Goal: Information Seeking & Learning: Learn about a topic

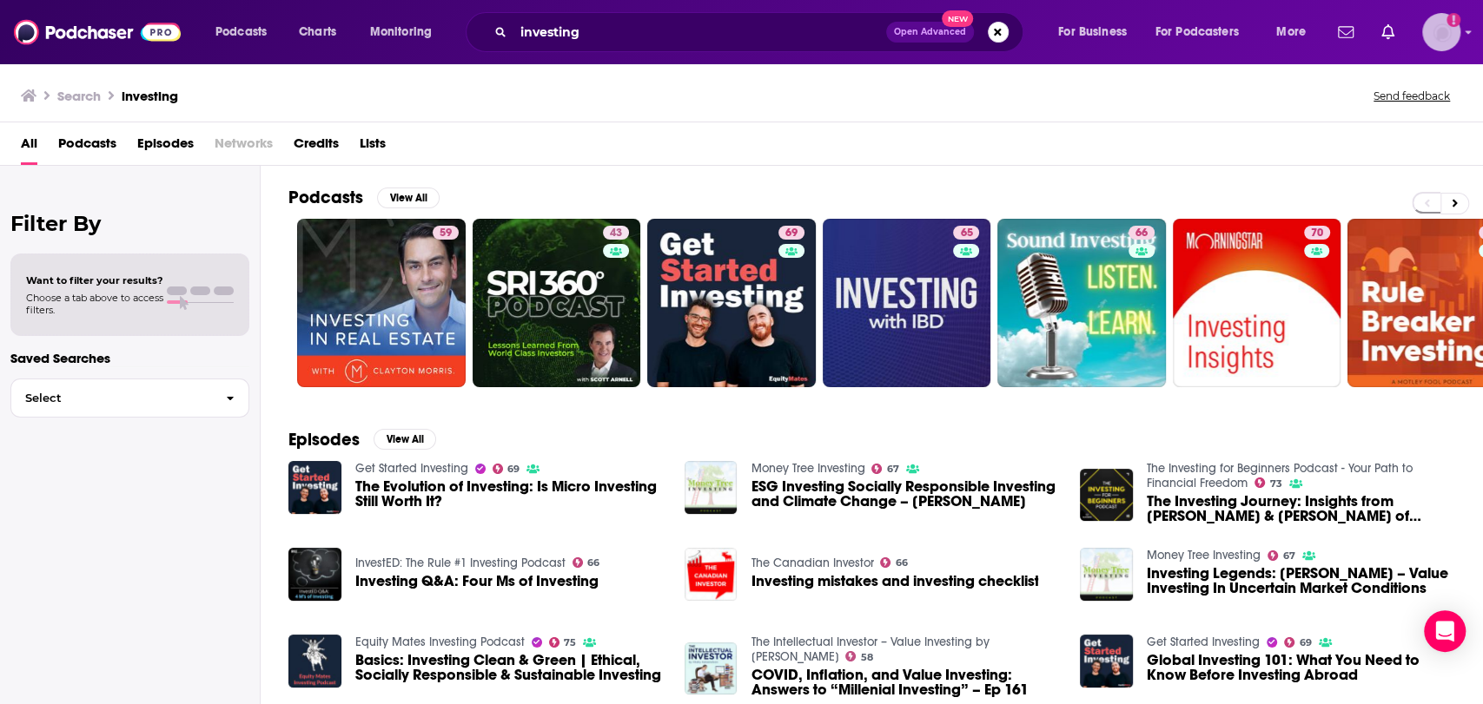
click at [1445, 38] on img "Logged in as nbaderrubenstein" at bounding box center [1441, 32] width 38 height 38
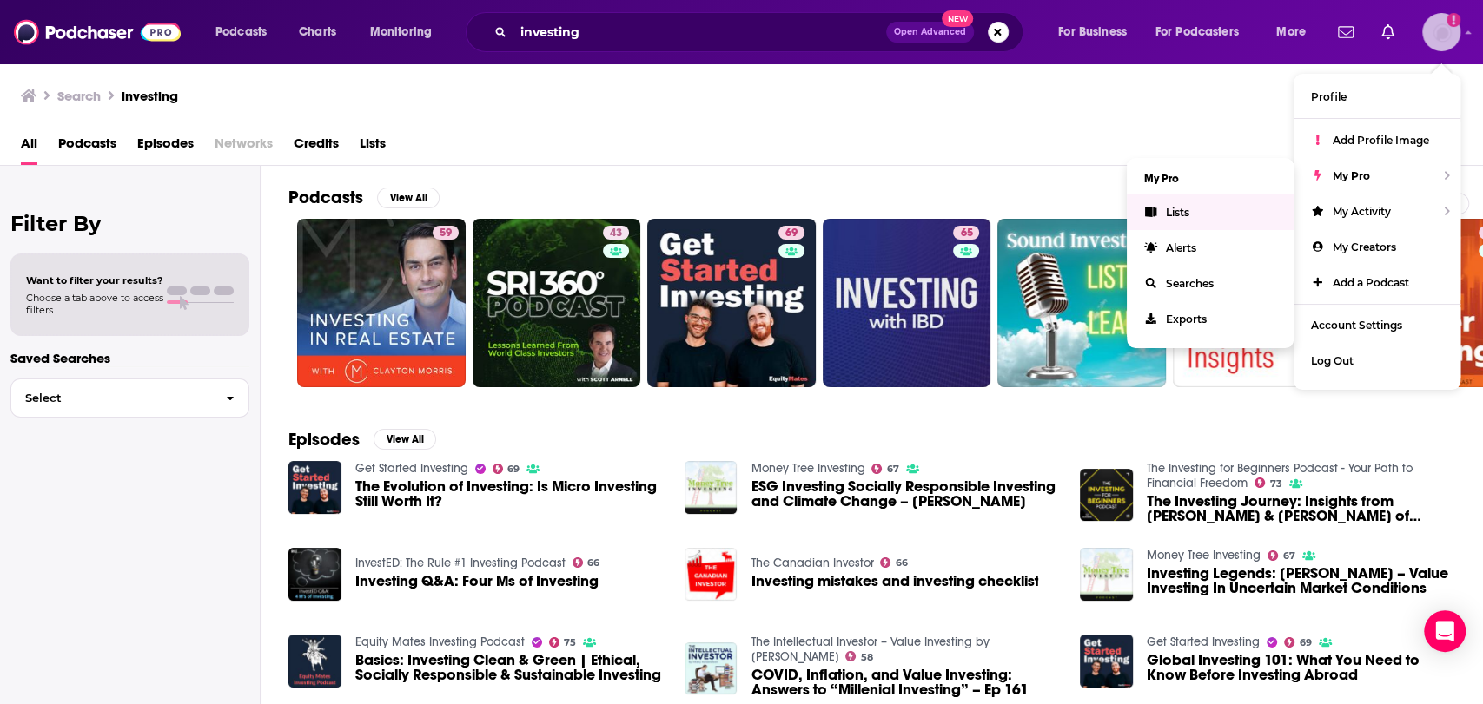
click at [1184, 216] on span "Lists" at bounding box center [1177, 212] width 23 height 13
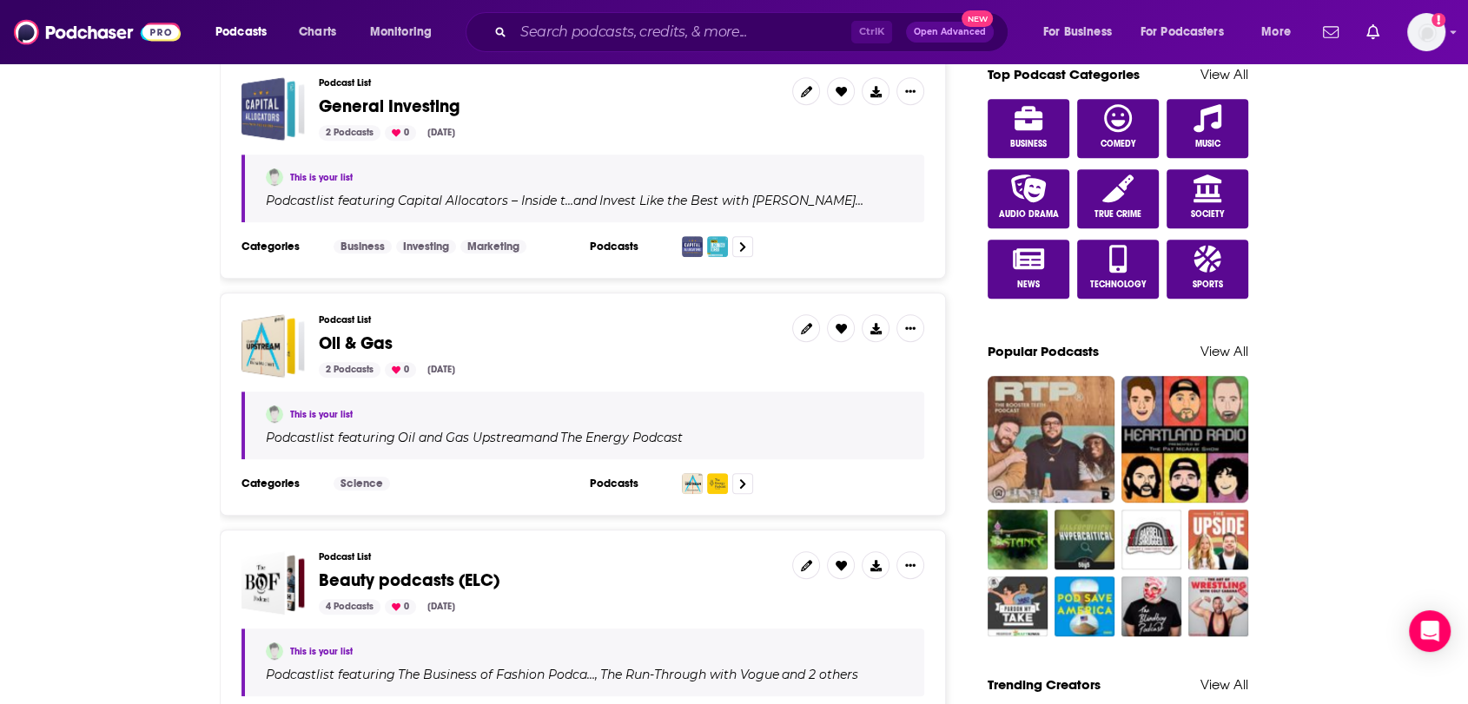
scroll to position [1061, 0]
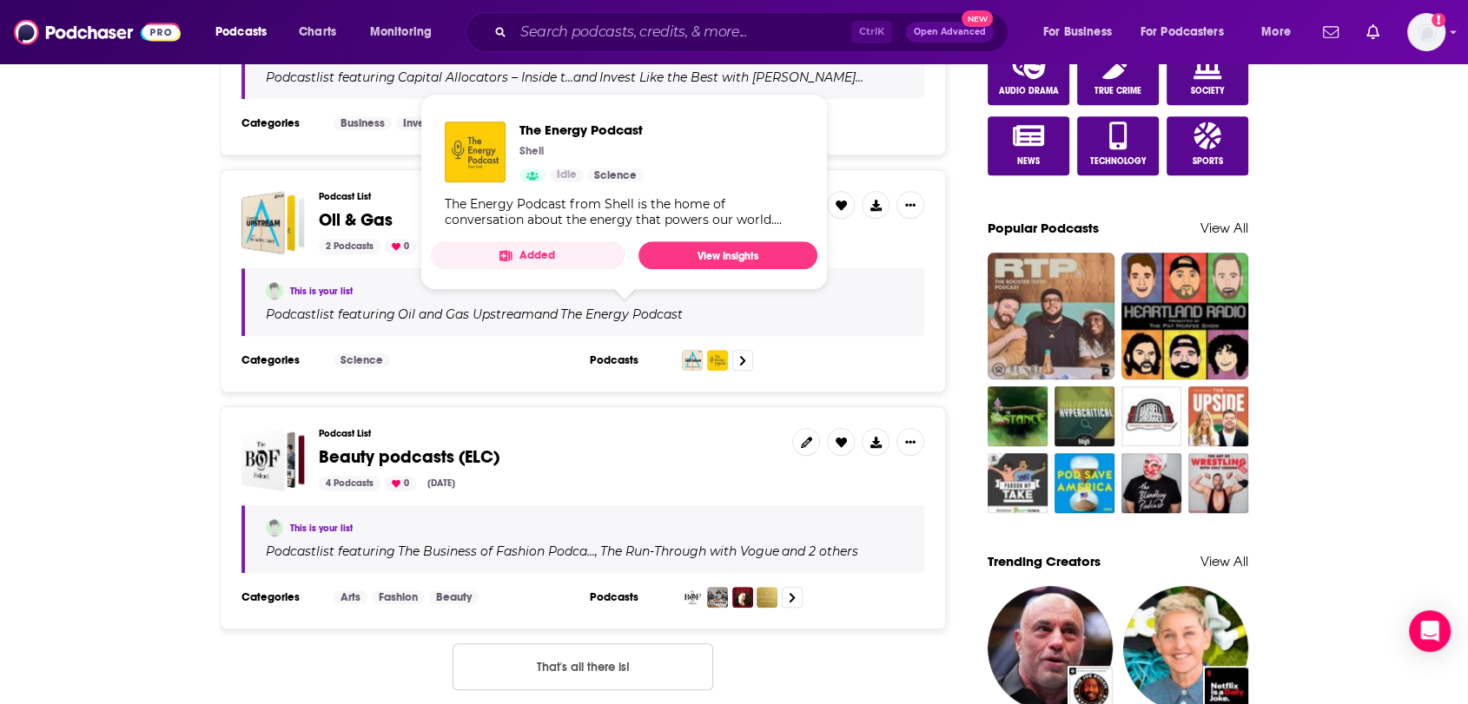
click at [740, 46] on div "Ctrl K Open Advanced New" at bounding box center [737, 32] width 543 height 40
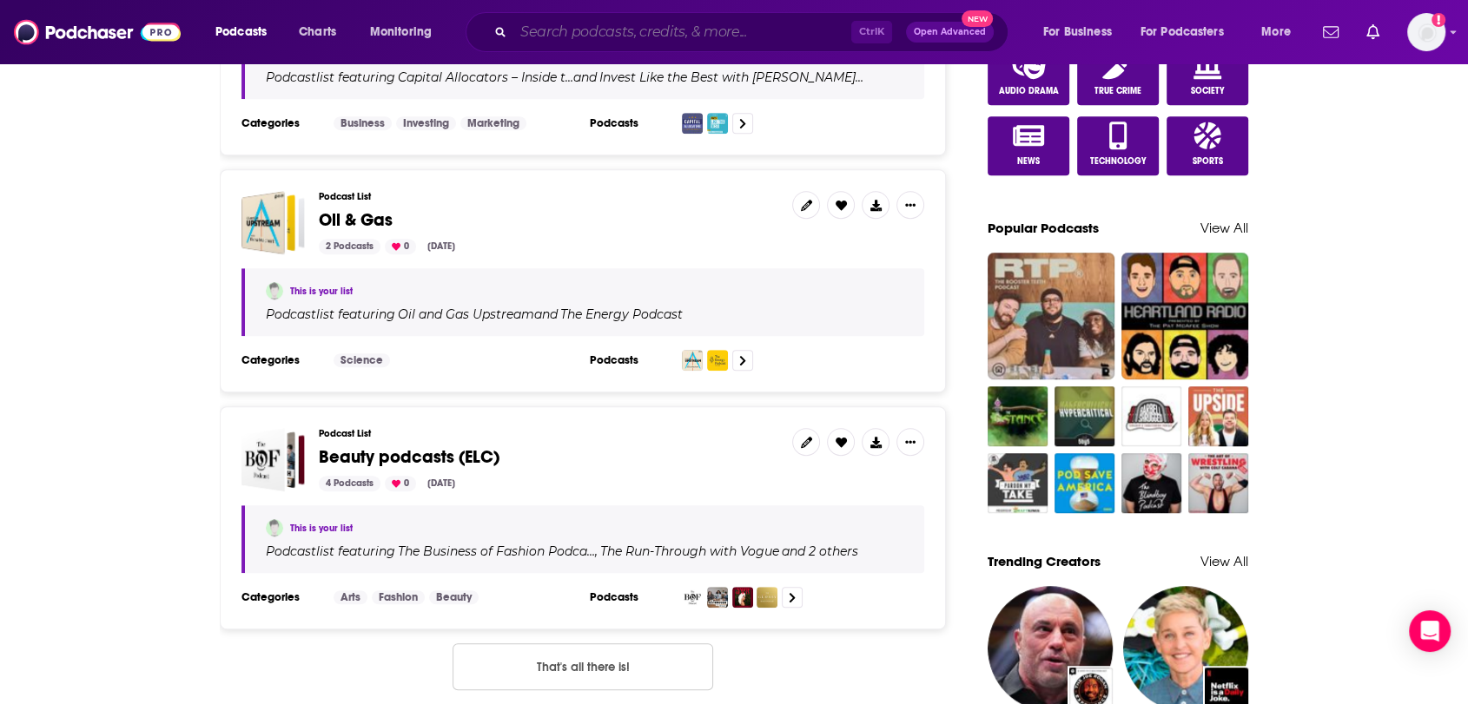
click at [741, 32] on input "Search podcasts, credits, & more..." at bounding box center [682, 32] width 338 height 28
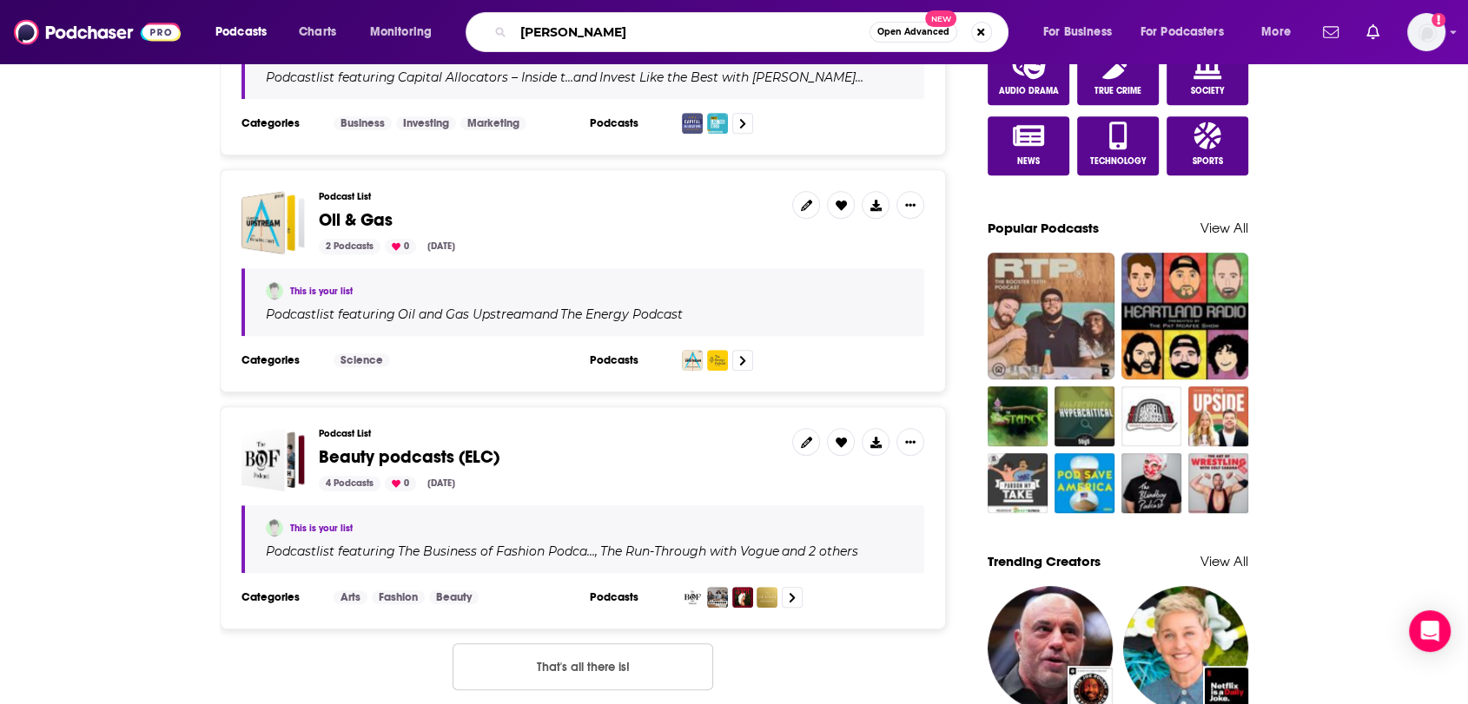
type input "[PERSON_NAME]"
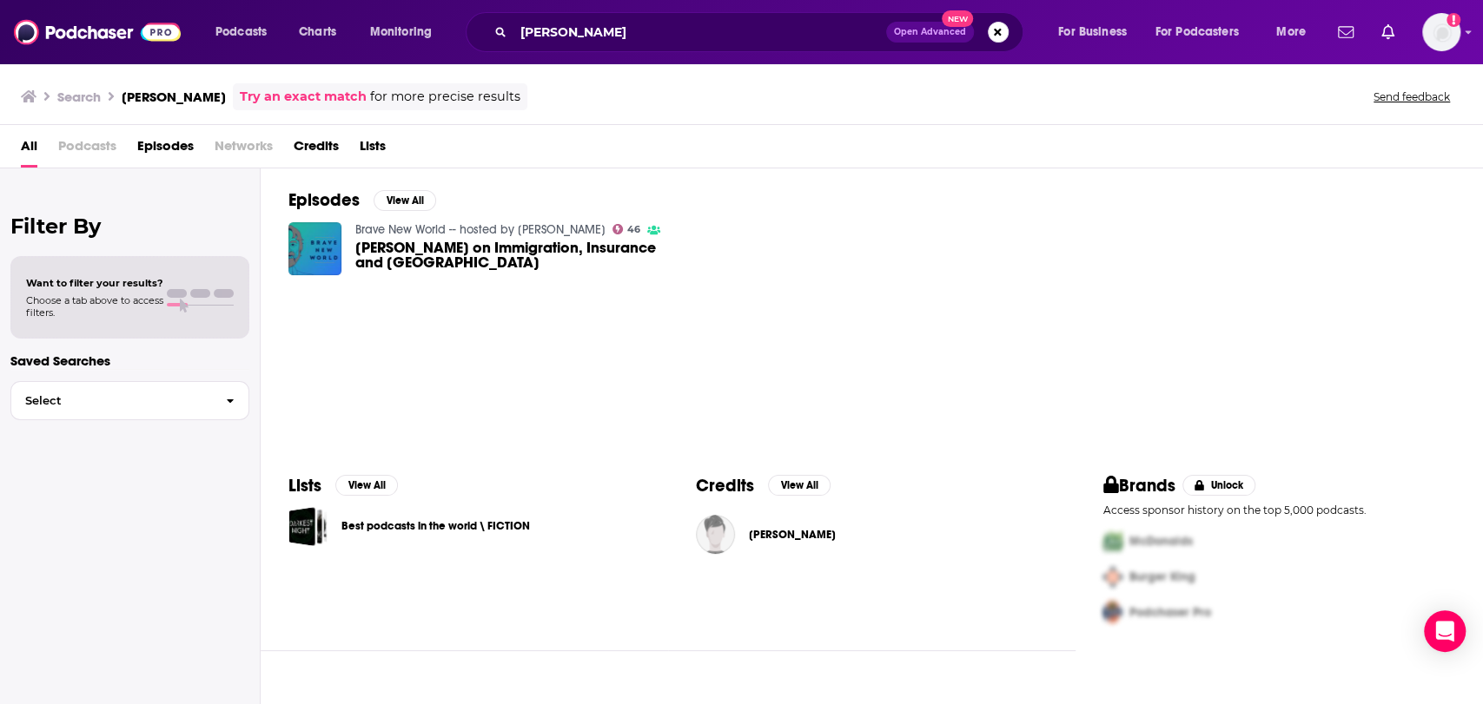
click at [502, 252] on span "[PERSON_NAME] on Immigration, Insurance and [GEOGRAPHIC_DATA]" at bounding box center [509, 256] width 308 height 30
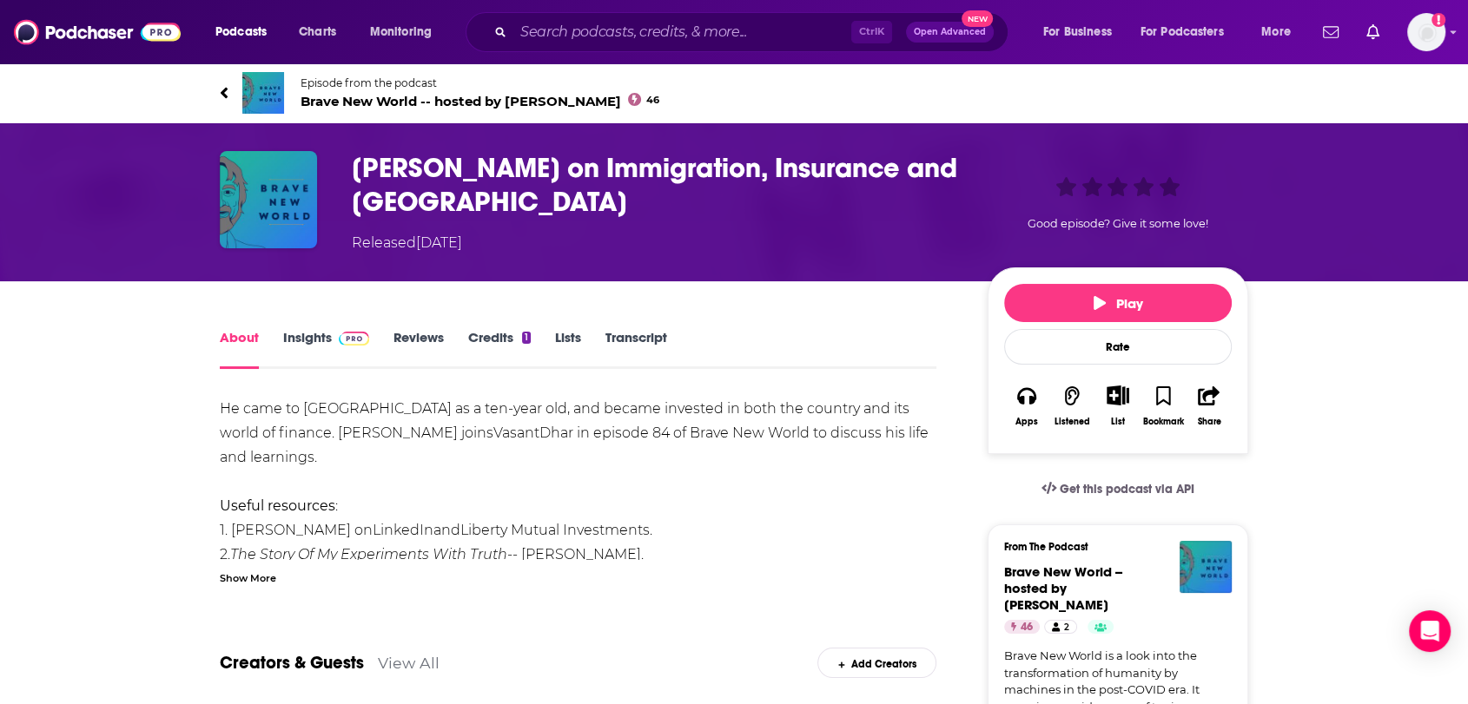
click at [512, 337] on link "Credits 1" at bounding box center [499, 349] width 63 height 40
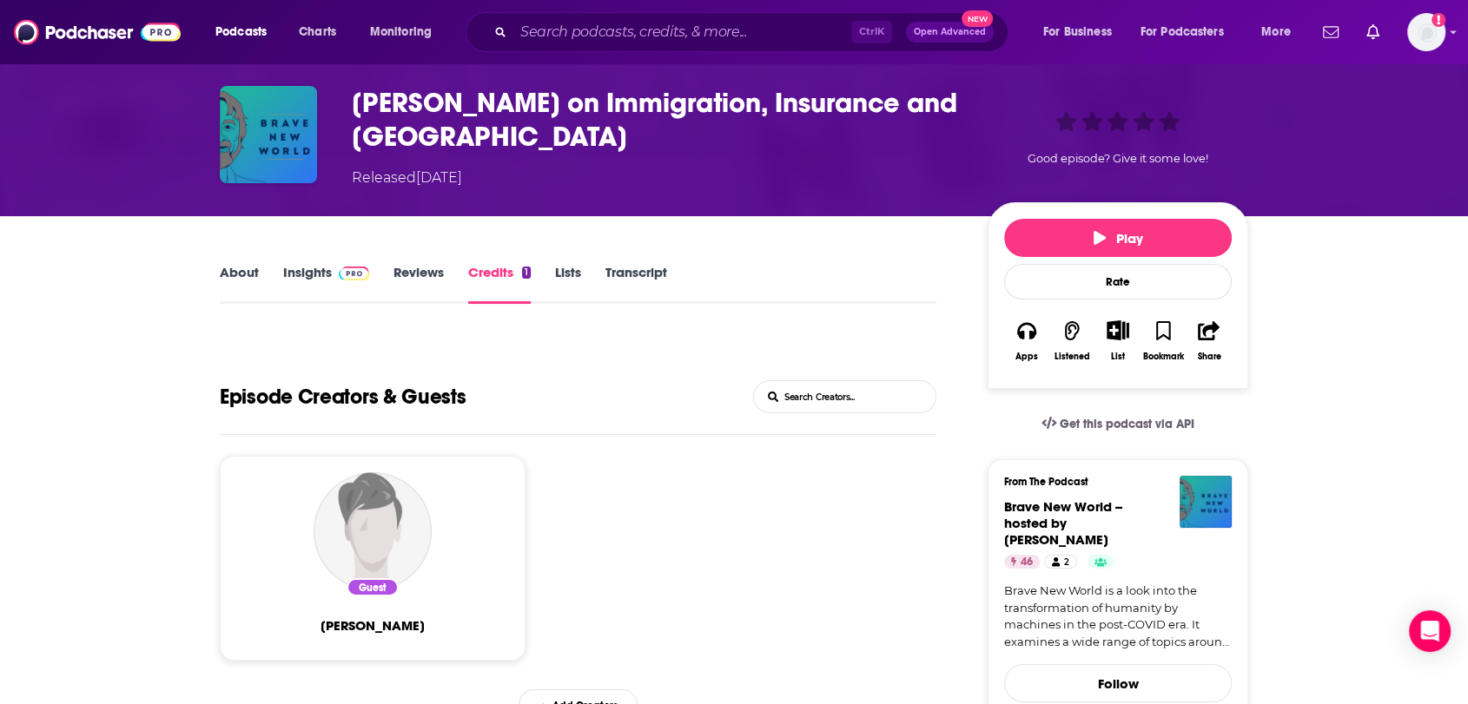
scroll to position [193, 0]
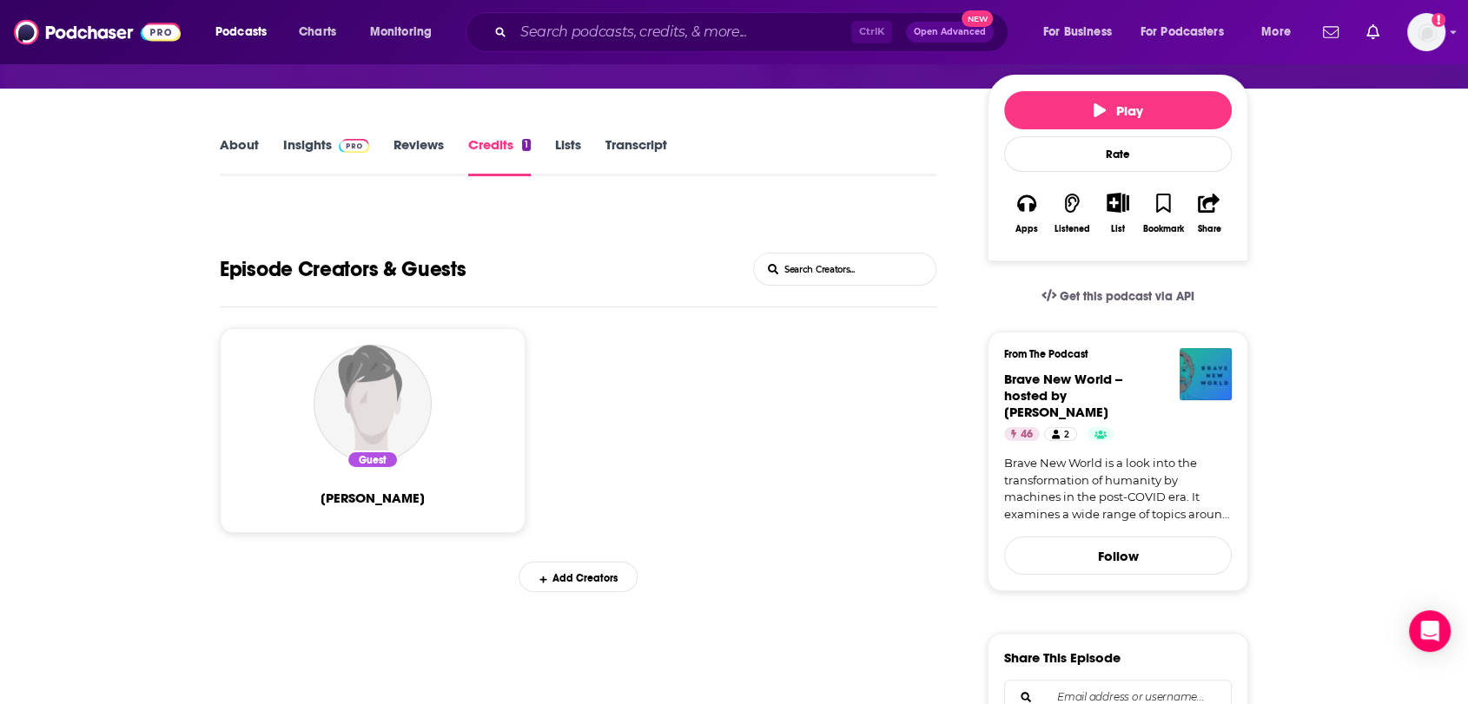
click at [509, 514] on div "Guest [PERSON_NAME]" at bounding box center [373, 430] width 306 height 205
